Goal: Check status

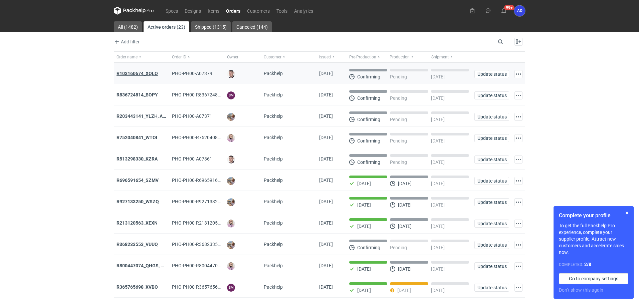
click at [138, 73] on strong "R103160674_XQLO" at bounding box center [137, 73] width 41 height 5
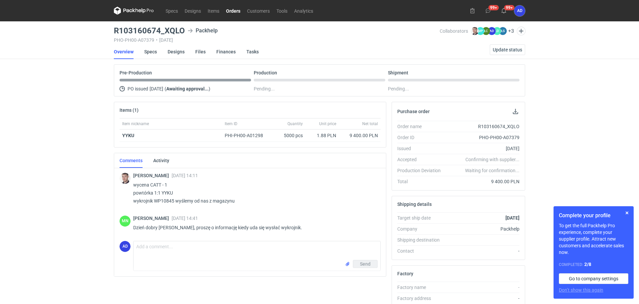
click at [236, 11] on link "Orders" at bounding box center [233, 11] width 21 height 8
